Goal: Task Accomplishment & Management: Manage account settings

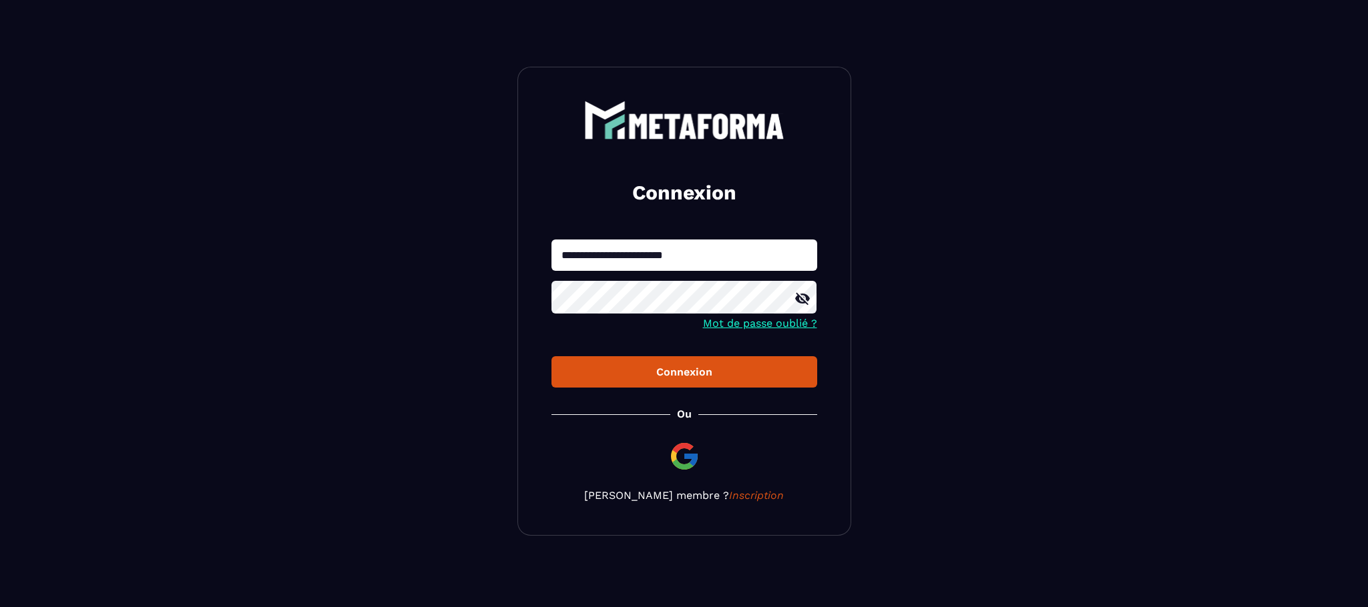
drag, startPoint x: 708, startPoint y: 264, endPoint x: 694, endPoint y: 257, distance: 15.8
click at [694, 257] on input "**********" at bounding box center [684, 255] width 266 height 31
type input "**********"
click at [679, 376] on div "Connexion" at bounding box center [684, 372] width 244 height 13
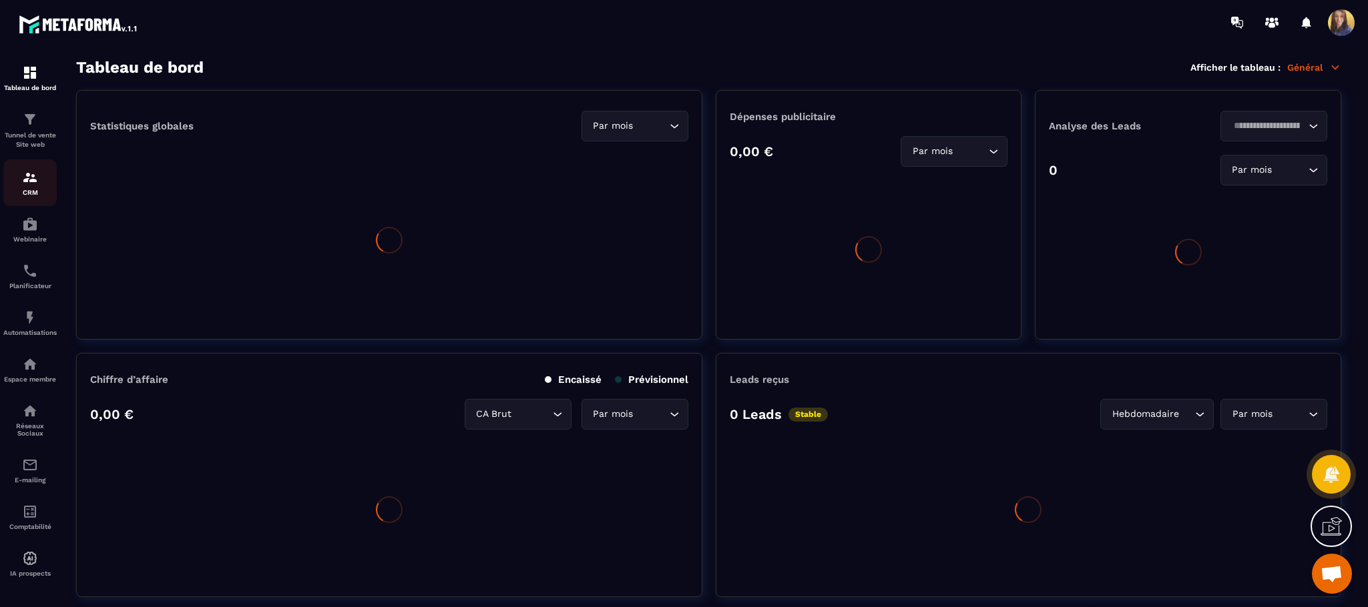
click at [32, 183] on img at bounding box center [30, 178] width 16 height 16
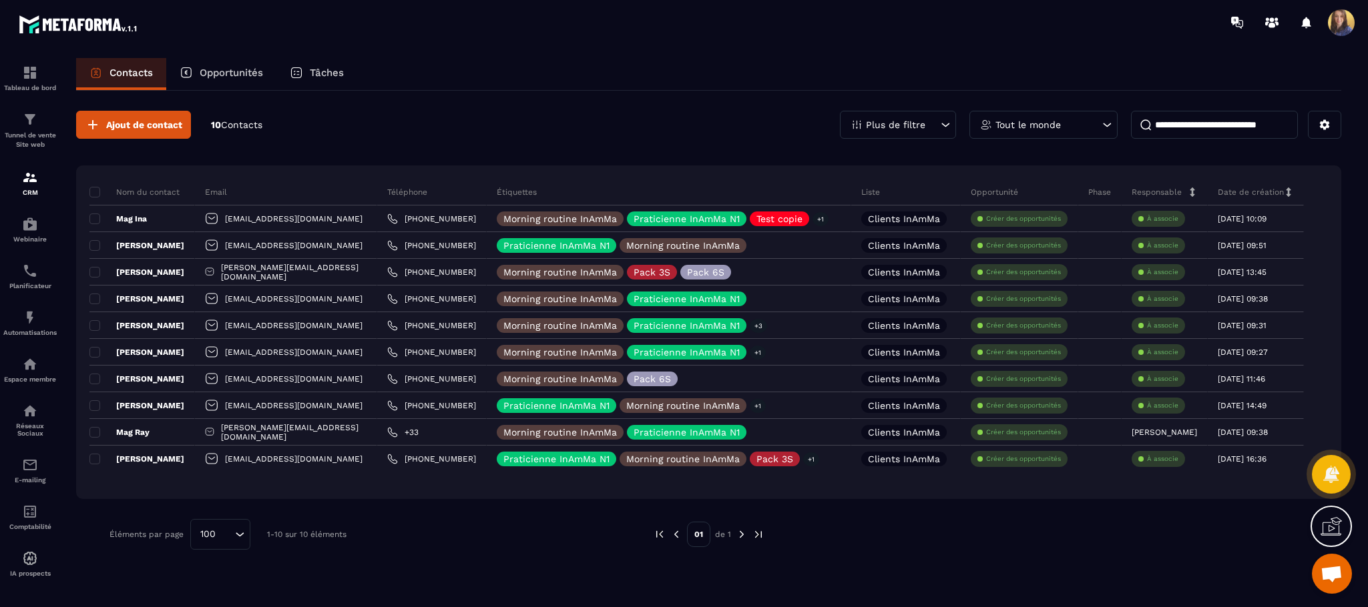
click at [1328, 571] on span "Ouvrir le chat" at bounding box center [1331, 575] width 22 height 19
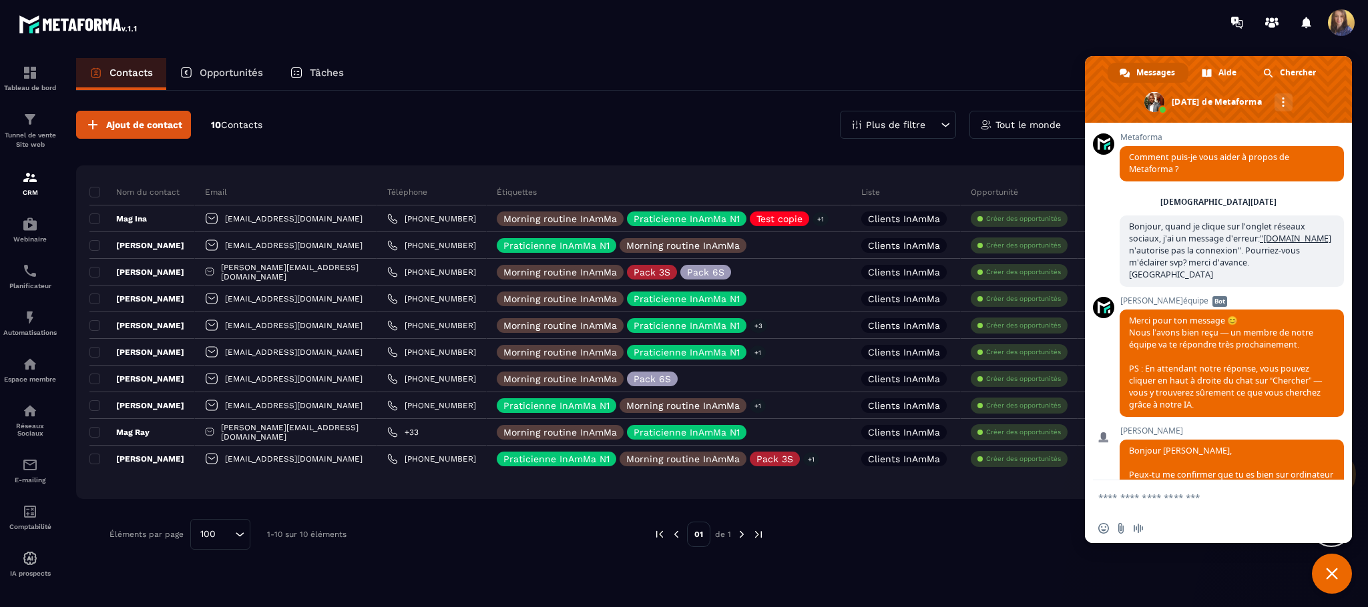
scroll to position [4278, 0]
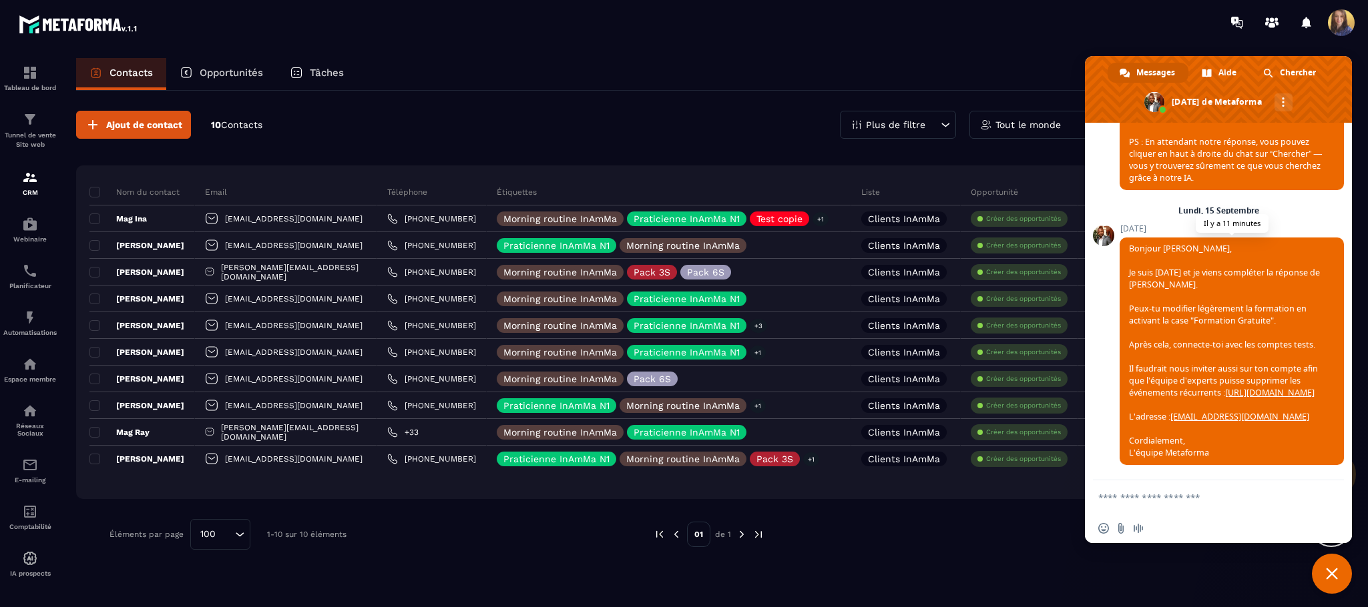
click at [1225, 392] on link "https://www.loom.com/share/93a272befead482f818d507268b176da" at bounding box center [1269, 392] width 89 height 11
click at [30, 425] on p "Réseaux Sociaux" at bounding box center [29, 430] width 53 height 15
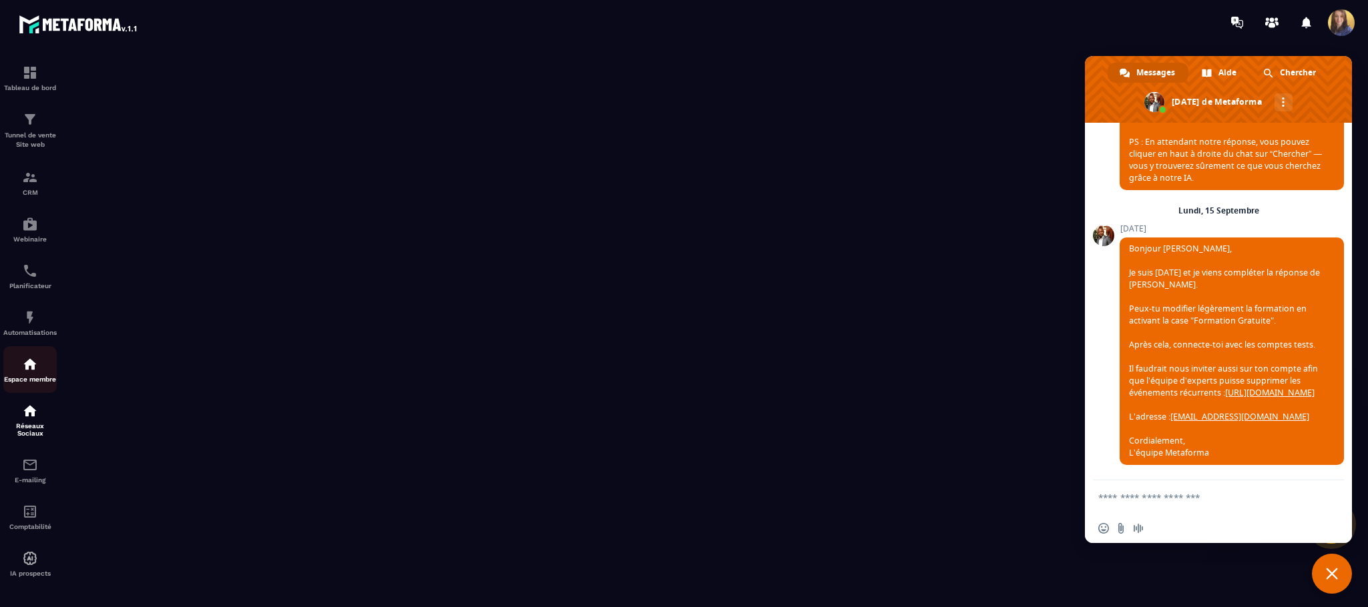
click at [23, 369] on img at bounding box center [30, 364] width 16 height 16
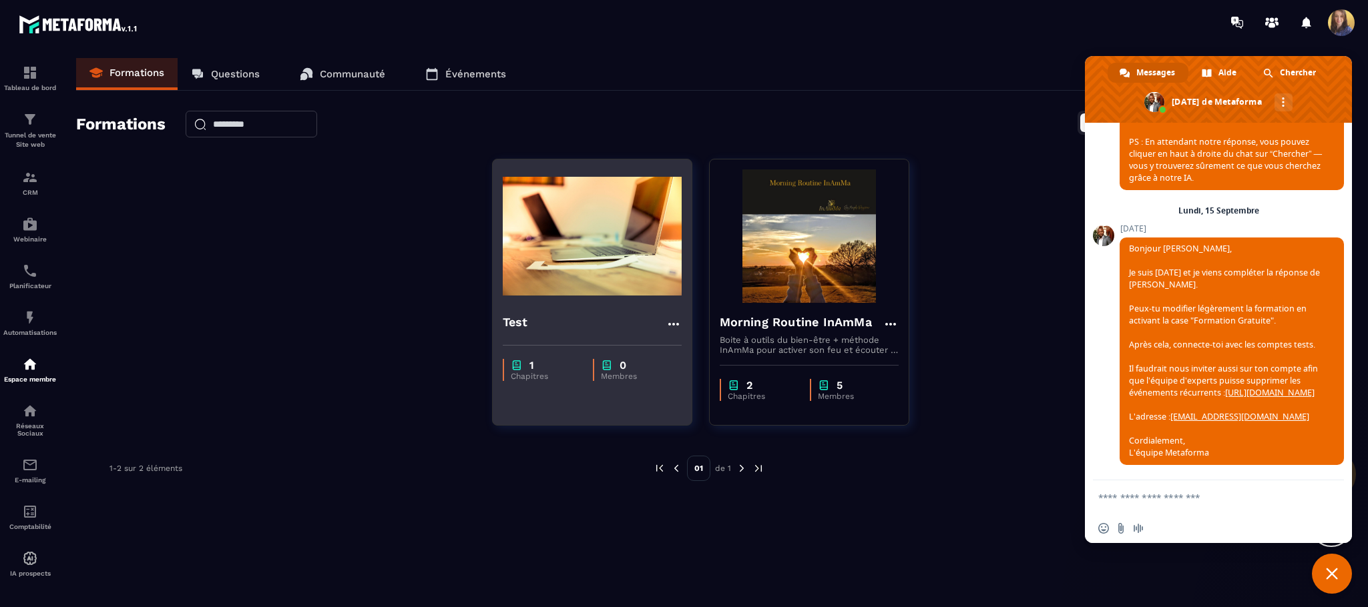
click at [667, 325] on icon at bounding box center [672, 324] width 11 height 3
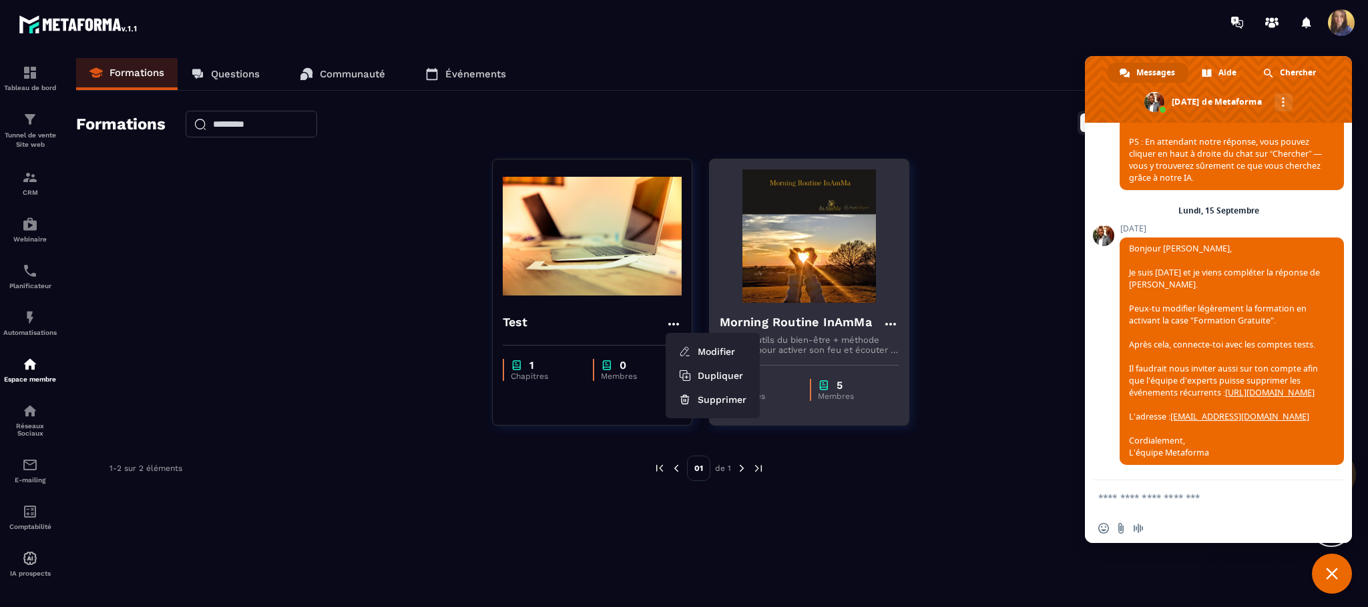
click at [847, 319] on h4 "Morning Routine InAmMa" at bounding box center [796, 322] width 152 height 19
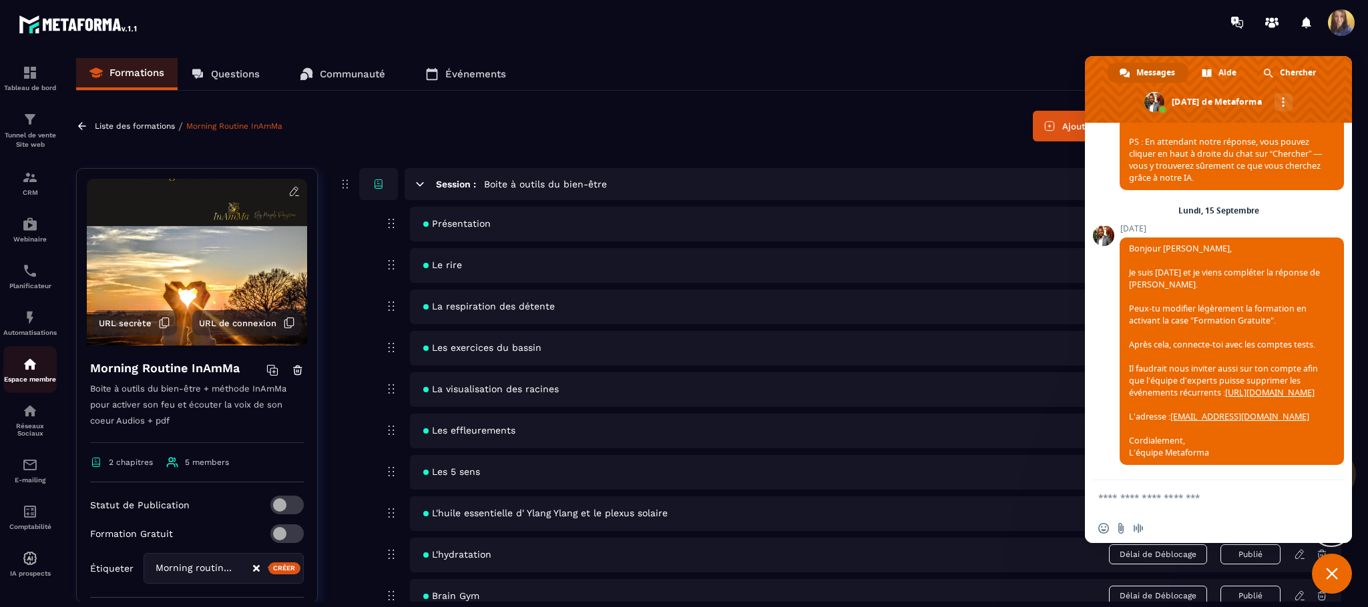
click at [40, 363] on div "Espace membre" at bounding box center [29, 369] width 53 height 27
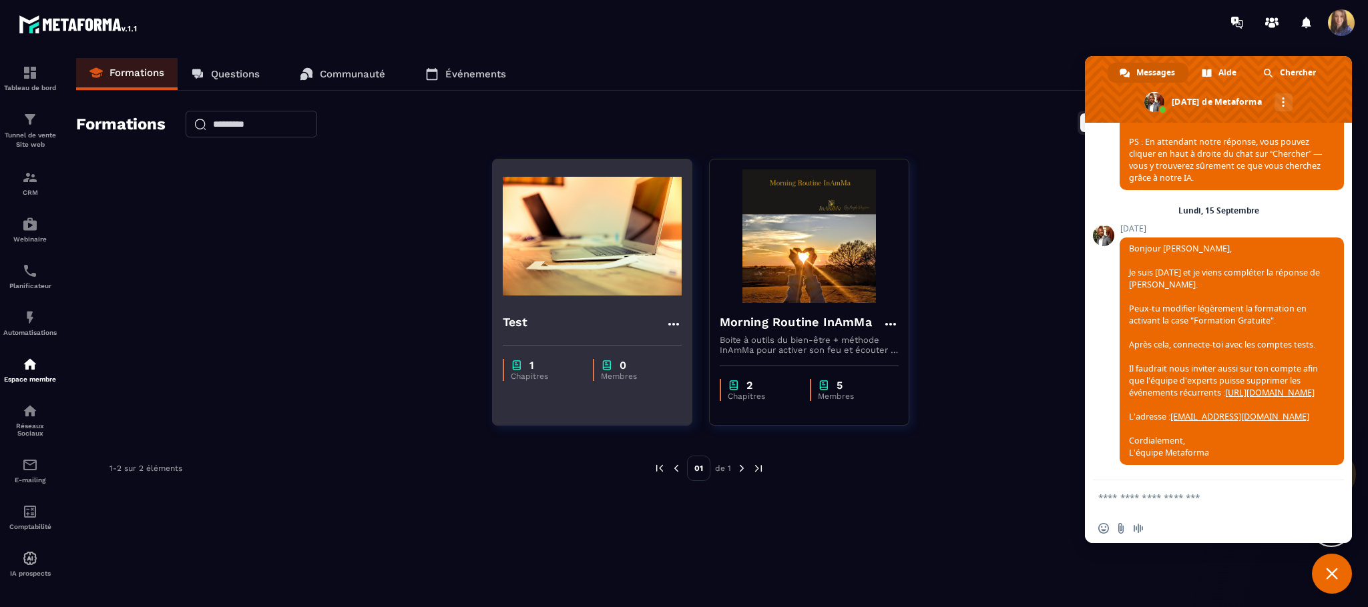
click at [677, 323] on icon at bounding box center [673, 324] width 16 height 16
click at [722, 350] on button "Modifier" at bounding box center [712, 352] width 83 height 24
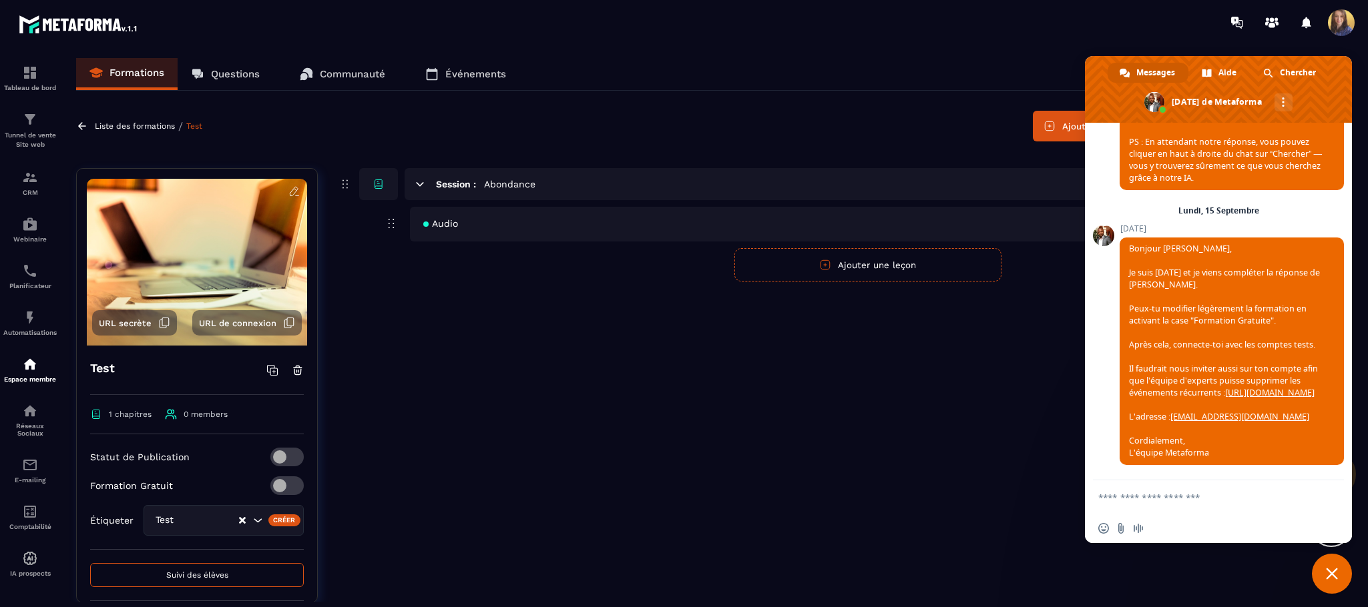
click at [282, 485] on span at bounding box center [286, 486] width 33 height 19
